Goal: Transaction & Acquisition: Purchase product/service

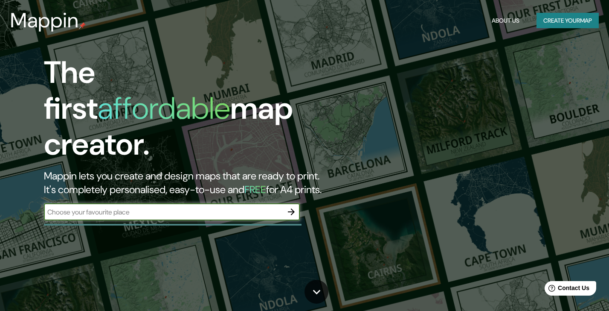
click at [147, 207] on input "text" at bounding box center [163, 212] width 239 height 10
type input "[GEOGRAPHIC_DATA]"
click at [296, 206] on icon "button" at bounding box center [291, 211] width 10 height 10
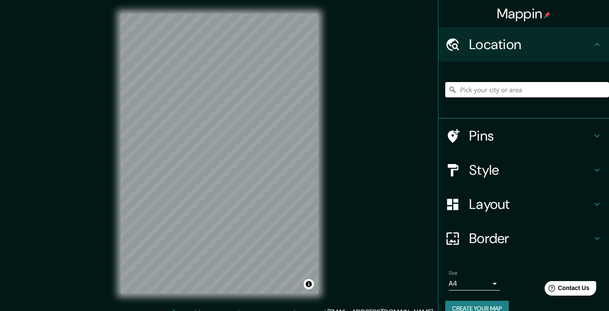
click at [497, 90] on input "Pick your city or area" at bounding box center [527, 89] width 164 height 15
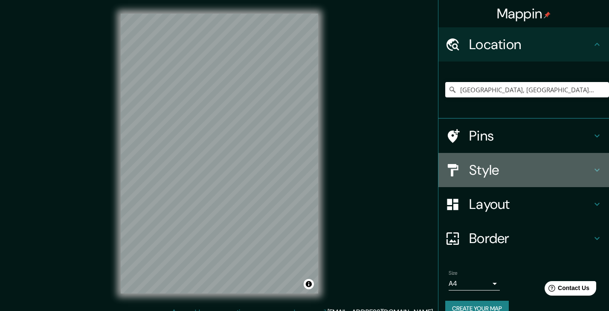
click at [500, 174] on h4 "Style" at bounding box center [530, 169] width 123 height 17
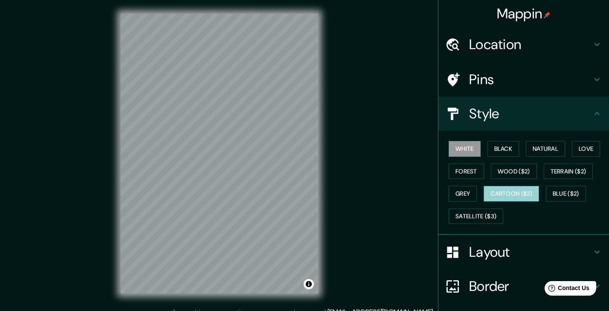
click at [520, 191] on button "Cartoon ($2)" at bounding box center [511, 194] width 55 height 16
click at [553, 152] on button "Natural" at bounding box center [545, 149] width 39 height 16
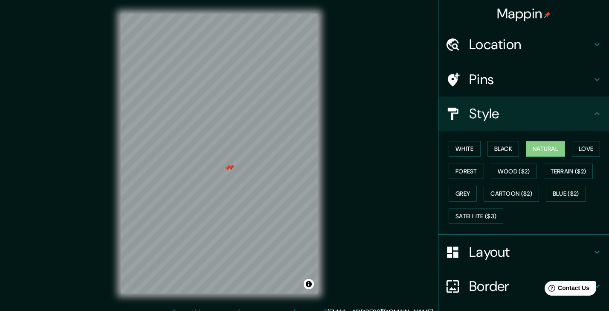
click at [229, 168] on div at bounding box center [227, 167] width 7 height 7
click at [229, 168] on div at bounding box center [231, 167] width 7 height 7
click at [267, 203] on div at bounding box center [267, 203] width 7 height 7
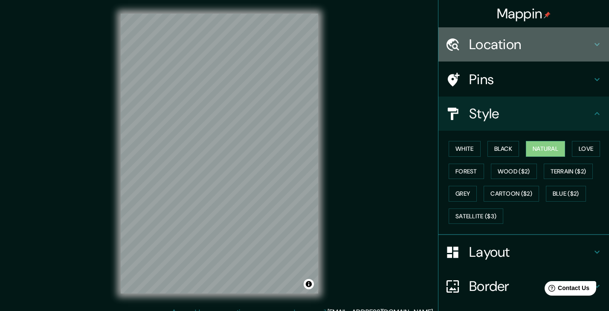
click at [560, 51] on h4 "Location" at bounding box center [530, 44] width 123 height 17
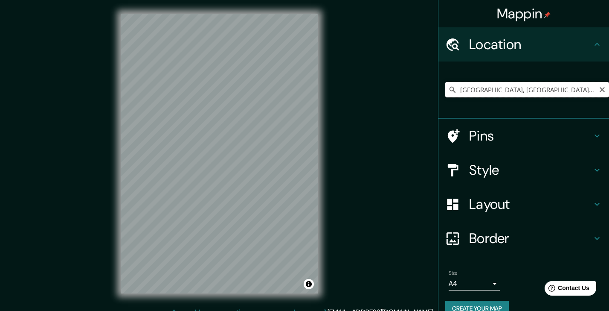
click at [520, 89] on input "[GEOGRAPHIC_DATA], [GEOGRAPHIC_DATA], [GEOGRAPHIC_DATA], [GEOGRAPHIC_DATA]" at bounding box center [527, 89] width 164 height 15
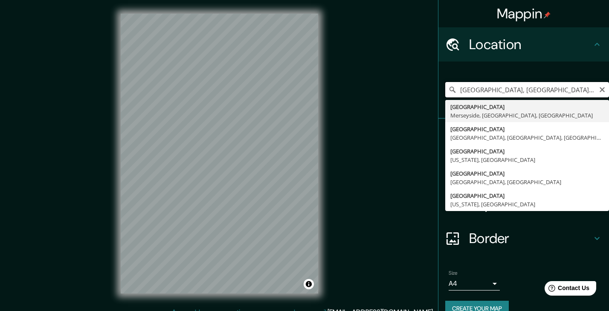
click at [520, 89] on input "[GEOGRAPHIC_DATA], [GEOGRAPHIC_DATA], [GEOGRAPHIC_DATA], [GEOGRAPHIC_DATA]" at bounding box center [527, 89] width 164 height 15
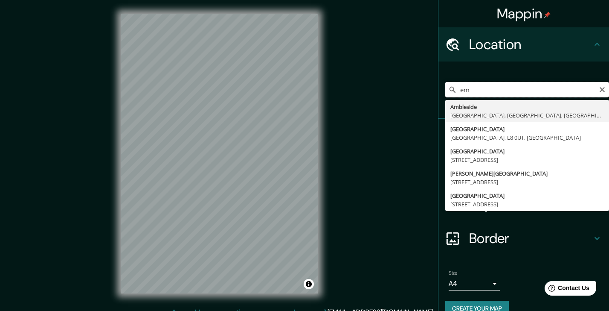
type input "e"
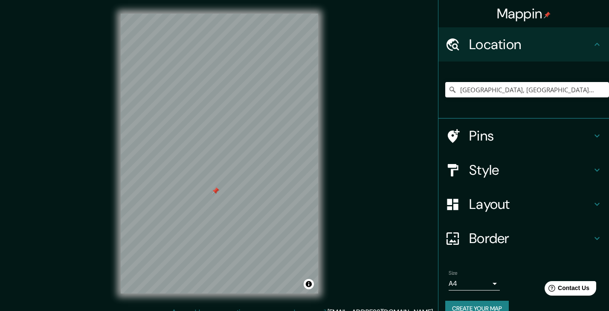
click at [215, 193] on div at bounding box center [215, 190] width 7 height 7
click at [217, 191] on div at bounding box center [215, 190] width 7 height 7
click at [238, 163] on div at bounding box center [237, 161] width 7 height 7
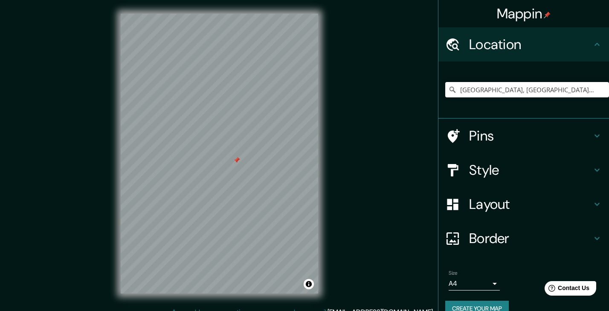
click at [235, 161] on div at bounding box center [236, 160] width 7 height 7
click at [537, 90] on input "[GEOGRAPHIC_DATA], [GEOGRAPHIC_DATA], [GEOGRAPHIC_DATA]" at bounding box center [527, 89] width 164 height 15
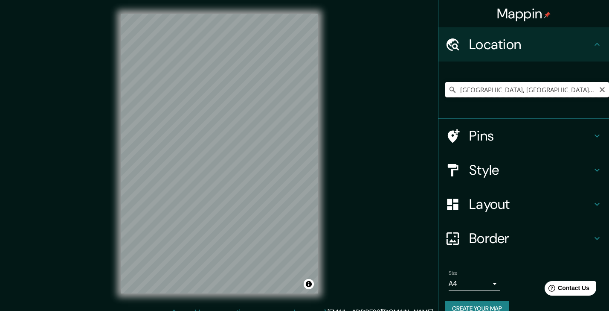
click at [537, 90] on input "[GEOGRAPHIC_DATA], [GEOGRAPHIC_DATA], [GEOGRAPHIC_DATA]" at bounding box center [527, 89] width 164 height 15
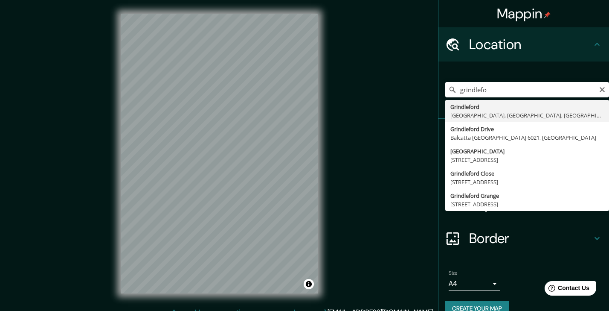
type input "Grindleford, [GEOGRAPHIC_DATA], [GEOGRAPHIC_DATA], [GEOGRAPHIC_DATA]"
